Goal: Transaction & Acquisition: Purchase product/service

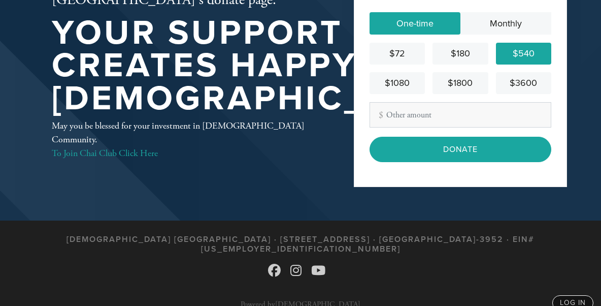
scroll to position [102, 0]
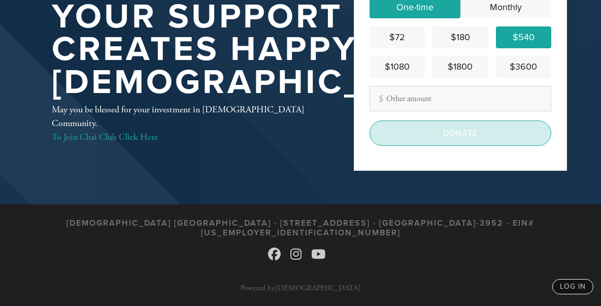
click at [471, 133] on input "Donate" at bounding box center [461, 132] width 182 height 25
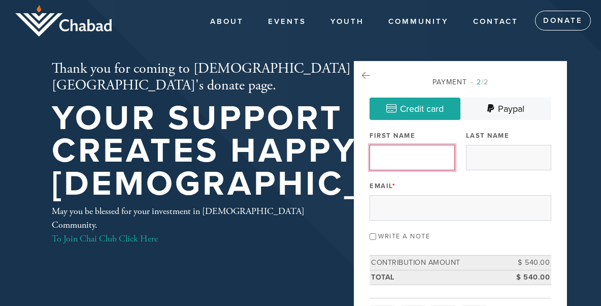
click at [412, 157] on input "First Name" at bounding box center [412, 157] width 85 height 25
type input "Valery"
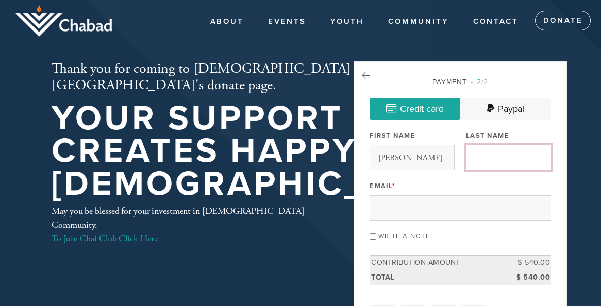
click at [486, 160] on input "Last Name" at bounding box center [508, 157] width 85 height 25
type input "Kugel"
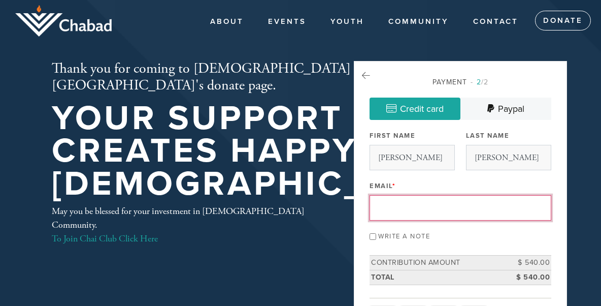
click at [405, 204] on input "Email *" at bounding box center [461, 207] width 182 height 25
type input "kugelv@yahoo.com"
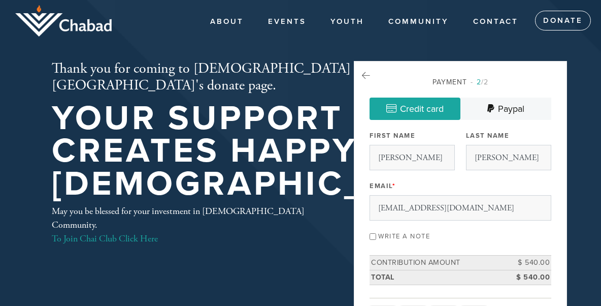
click at [372, 234] on input "Write a note" at bounding box center [373, 236] width 7 height 7
checkbox input "true"
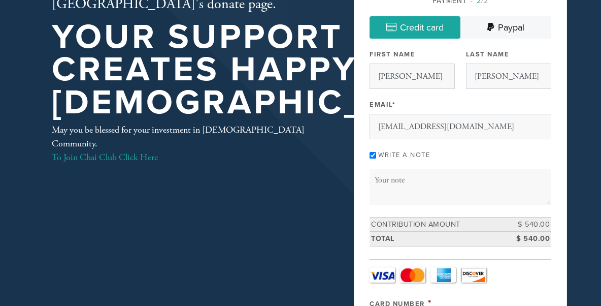
scroll to position [102, 0]
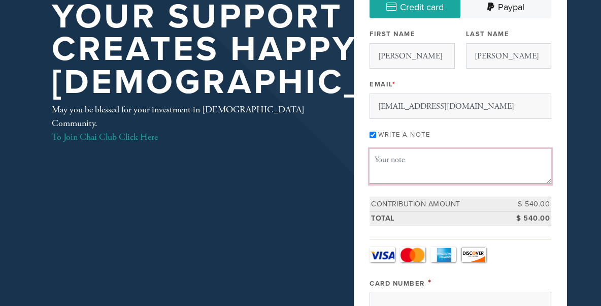
click at [427, 160] on textarea "Message or dedication" at bounding box center [461, 166] width 182 height 35
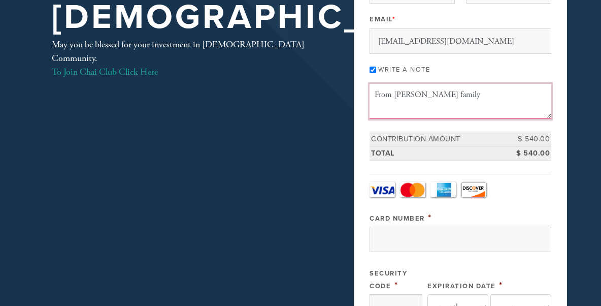
scroll to position [203, 0]
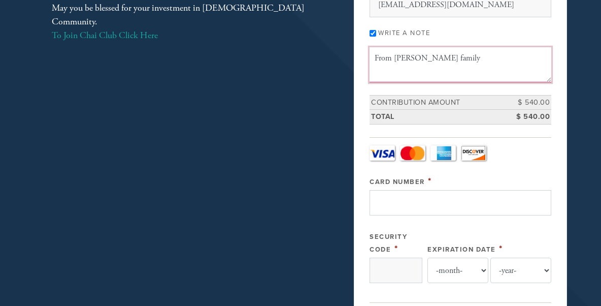
type textarea "From Kugel family"
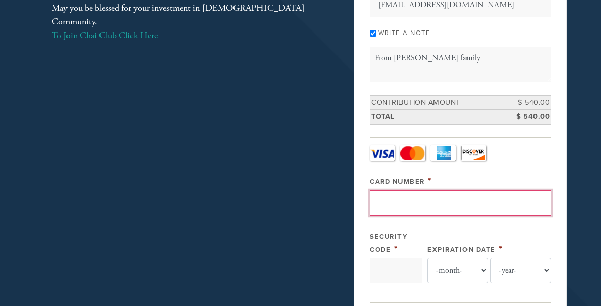
click at [422, 206] on input "Card Number" at bounding box center [461, 202] width 182 height 25
type input "4147098427949896"
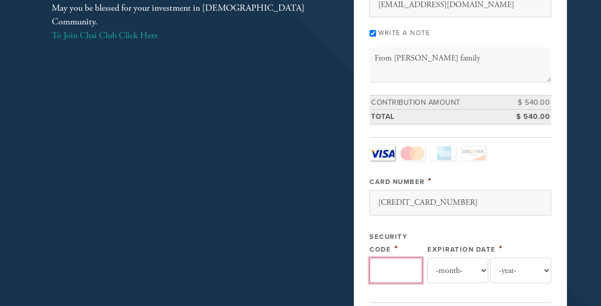
click at [405, 268] on input "Security Code" at bounding box center [396, 269] width 53 height 25
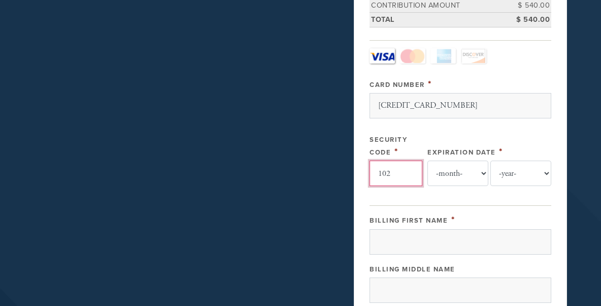
scroll to position [305, 0]
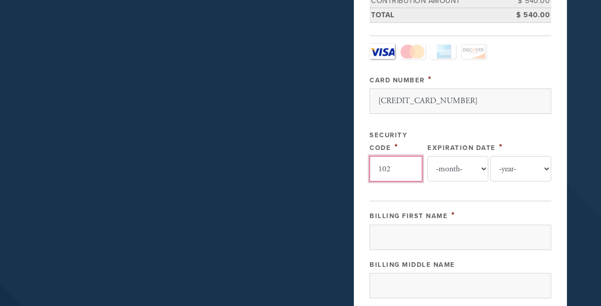
type input "102"
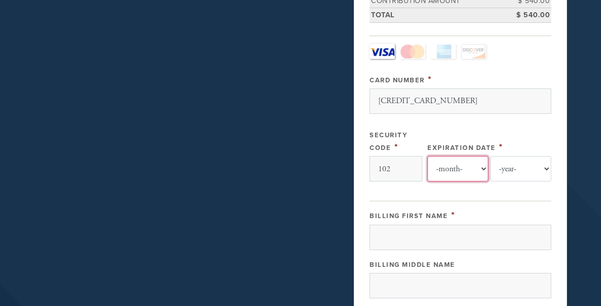
click at [460, 169] on select "-month- 01 02 03 04 05 06 07 08 09 10 11 12" at bounding box center [458, 168] width 61 height 25
select select "4"
click at [428, 156] on select "-month- 01 02 03 04 05 06 07 08 09 10 11 12" at bounding box center [458, 168] width 61 height 25
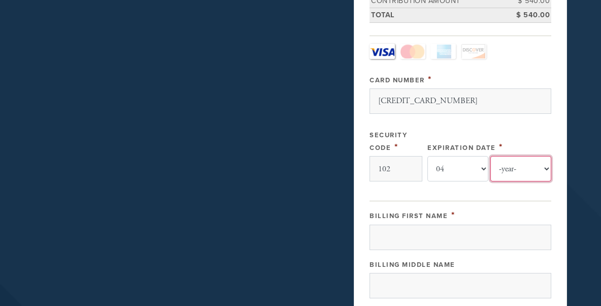
click at [550, 166] on select "-year- 2025 2026 2027 2028 2029 2030 2031 2032 2033 2034 2035" at bounding box center [521, 168] width 61 height 25
select select "2028"
click at [491, 156] on select "-year- 2025 2026 2027 2028 2029 2030 2031 2032 2033 2034 2035" at bounding box center [521, 168] width 61 height 25
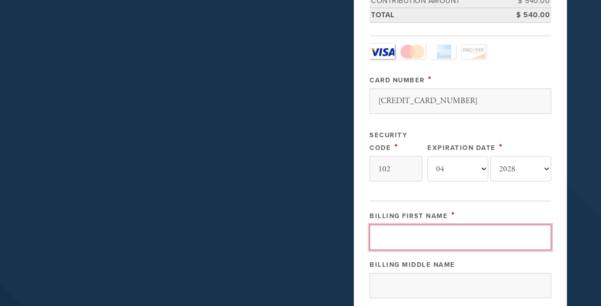
click at [395, 235] on input "Billing First Name" at bounding box center [461, 236] width 182 height 25
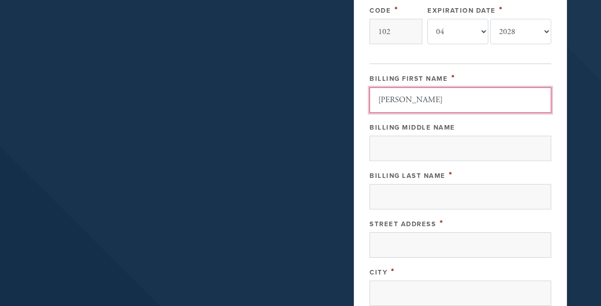
scroll to position [457, 0]
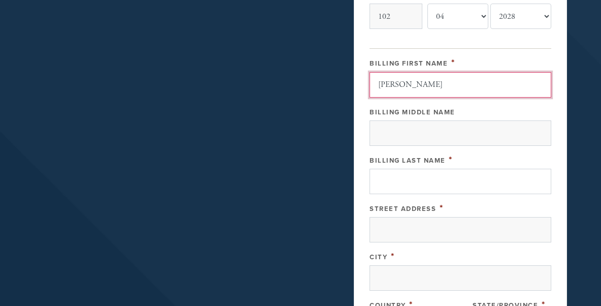
type input "Valery"
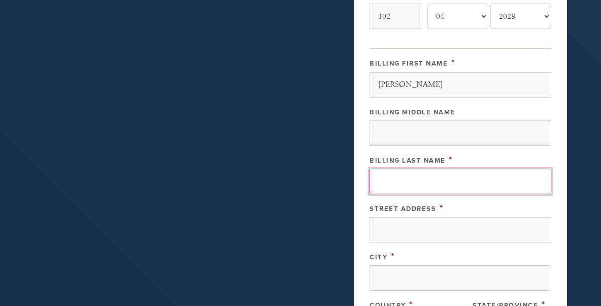
click at [402, 176] on input "Billing Last Name" at bounding box center [461, 181] width 182 height 25
type input "Kugel"
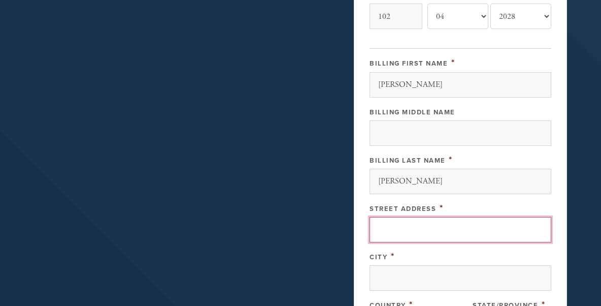
click at [395, 217] on input "Street Address" at bounding box center [461, 229] width 182 height 25
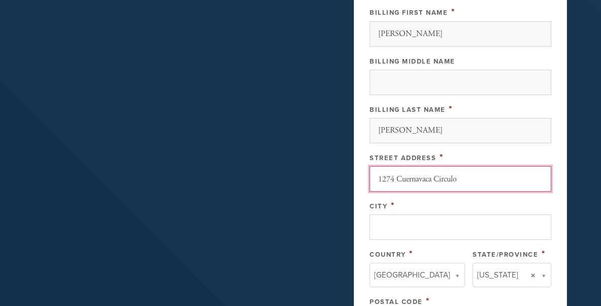
type input "1274 Cuernavaca Circulo"
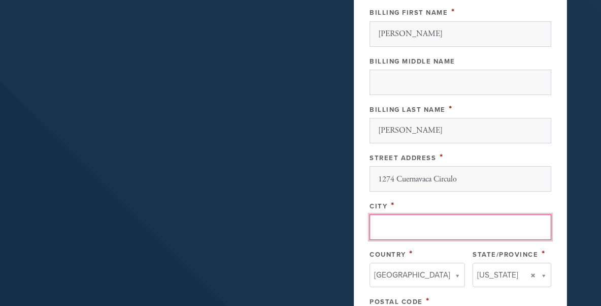
click at [406, 224] on input "City" at bounding box center [461, 226] width 182 height 25
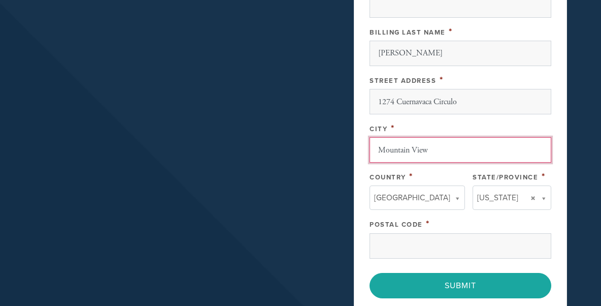
scroll to position [609, 0]
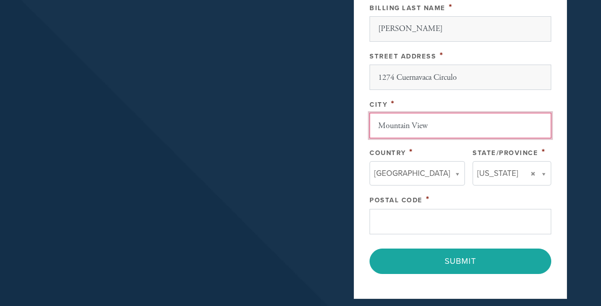
type input "Mountain View"
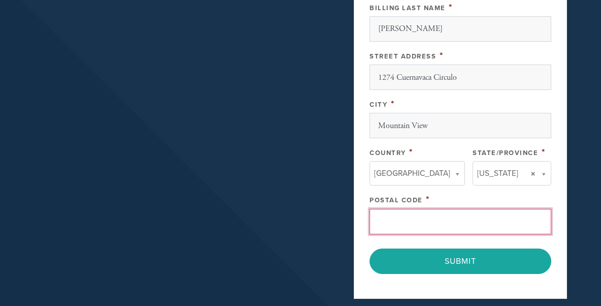
click at [417, 220] on input "Postal Code" at bounding box center [461, 221] width 182 height 25
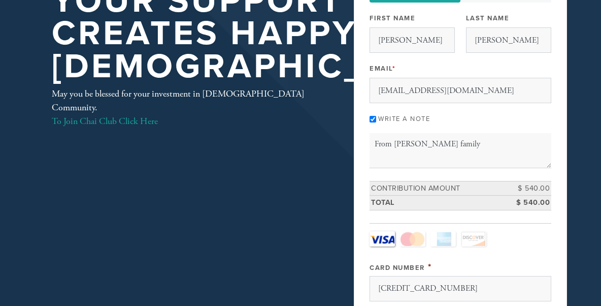
scroll to position [102, 0]
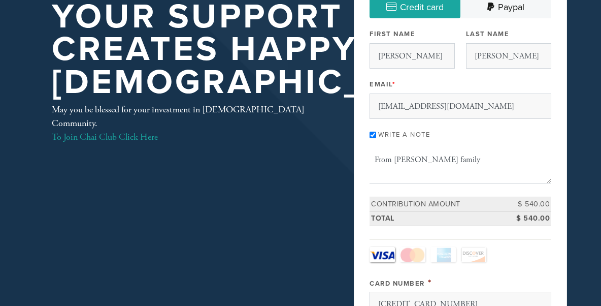
type input "94040"
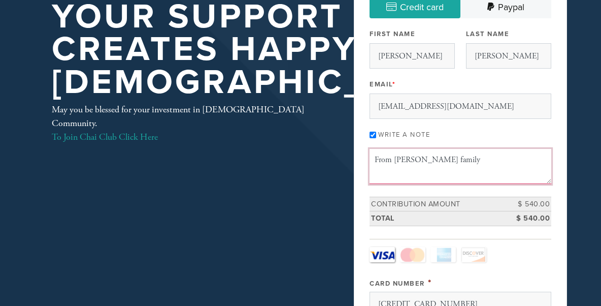
click at [434, 160] on textarea "From Kugel family" at bounding box center [461, 166] width 182 height 35
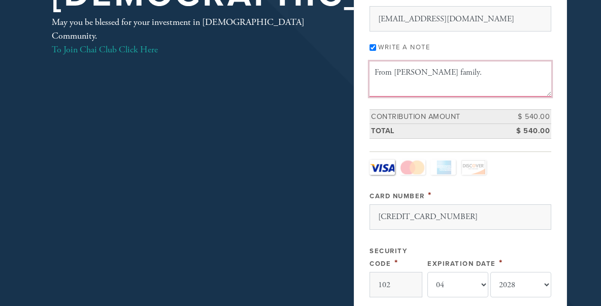
scroll to position [152, 0]
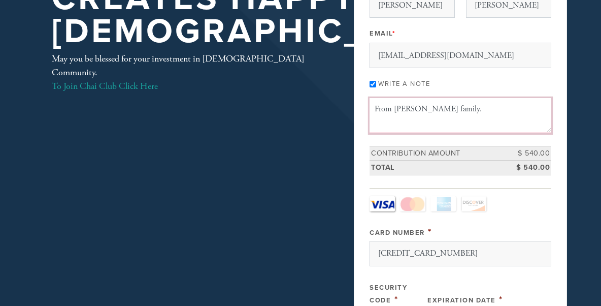
click at [453, 111] on textarea "From Kugel family." at bounding box center [461, 115] width 182 height 35
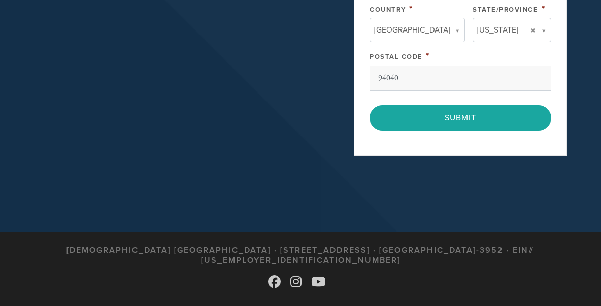
scroll to position [762, 0]
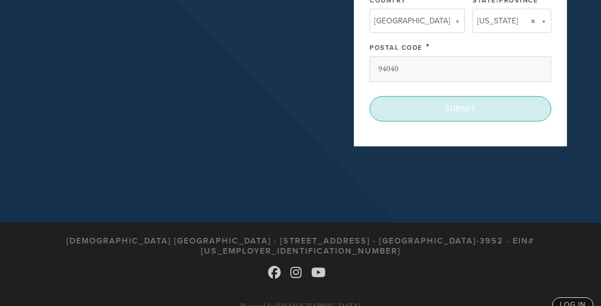
type textarea "From Kugel family."
click at [467, 107] on input "Submit" at bounding box center [461, 108] width 182 height 25
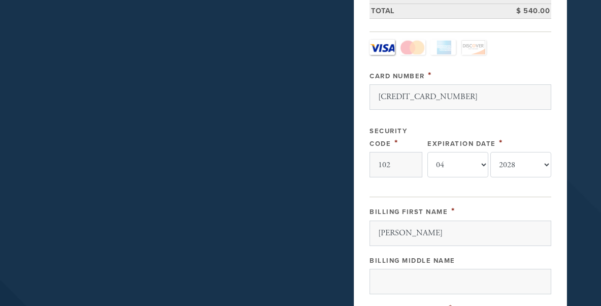
scroll to position [254, 0]
